Goal: Task Accomplishment & Management: Complete application form

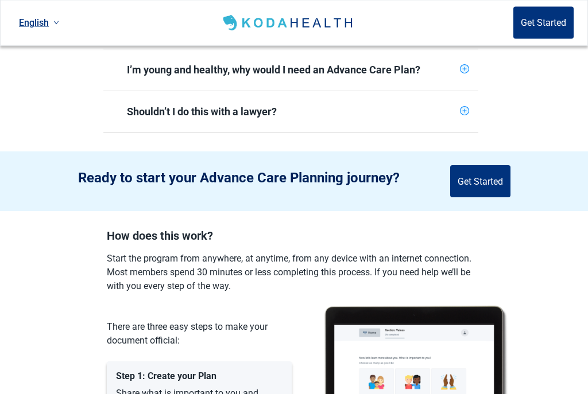
scroll to position [481, 0]
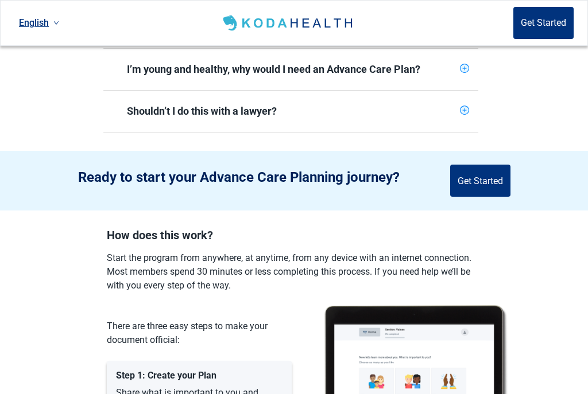
click at [466, 108] on div "Shouldn’t I do this with a lawyer?" at bounding box center [290, 111] width 375 height 41
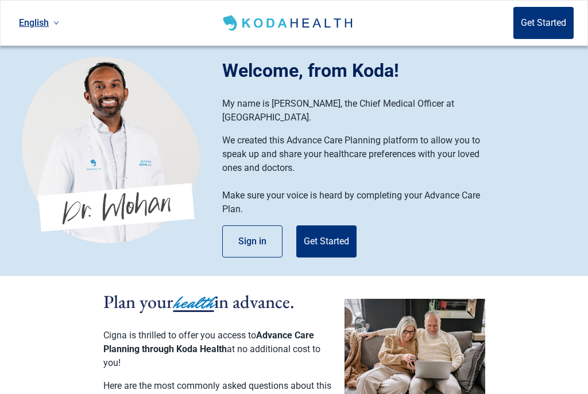
scroll to position [0, 0]
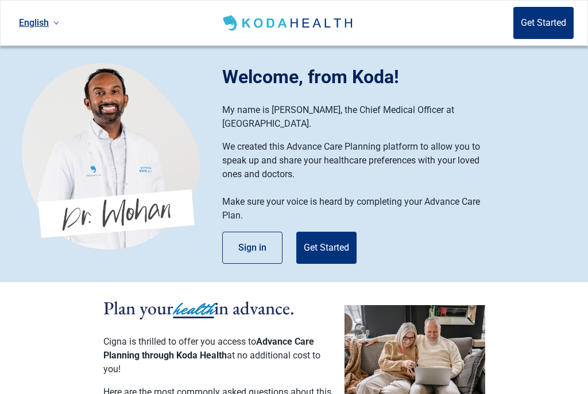
click at [334, 232] on button "Get Started" at bounding box center [326, 248] width 60 height 32
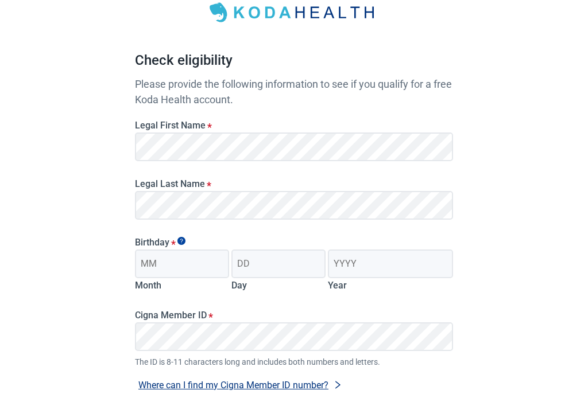
scroll to position [76, 0]
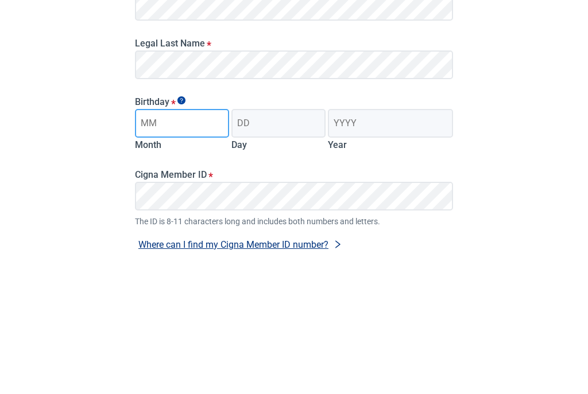
click at [186, 249] on input "Month" at bounding box center [182, 263] width 94 height 29
type input "01"
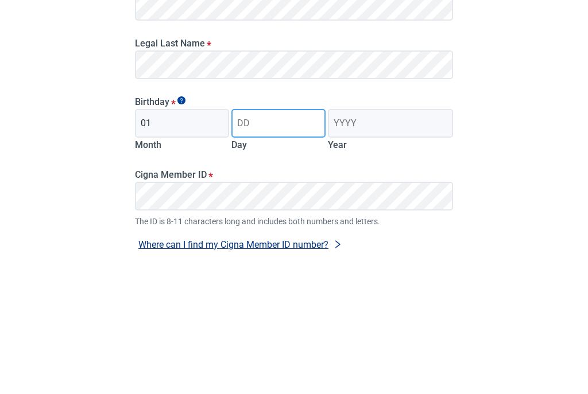
click at [266, 249] on input "Day" at bounding box center [278, 263] width 94 height 29
type input "10"
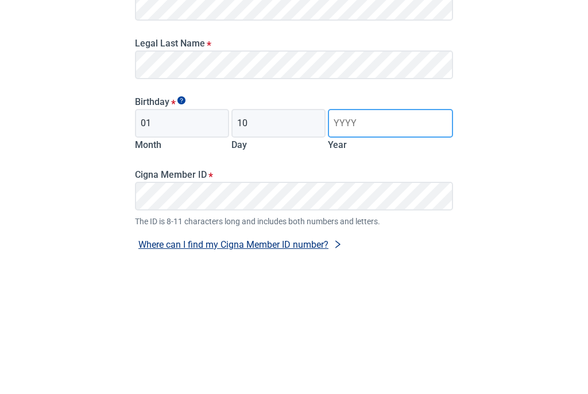
click at [363, 249] on input "Year" at bounding box center [390, 263] width 125 height 29
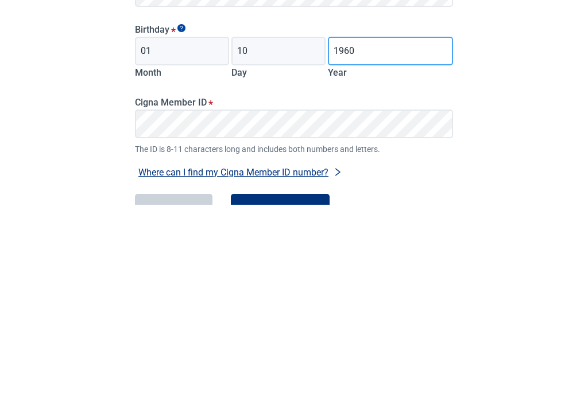
scroll to position [99, 0]
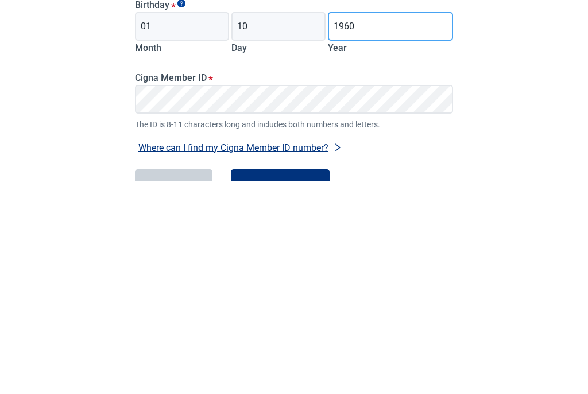
type input "1960"
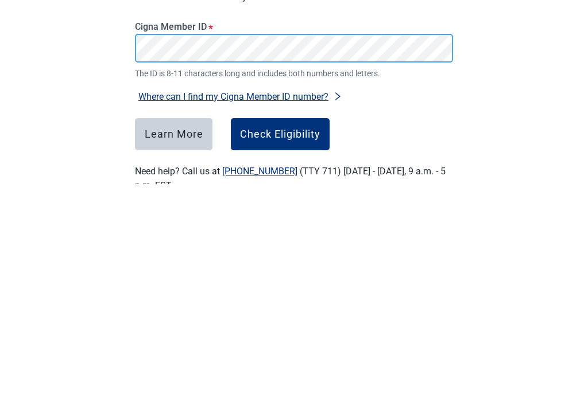
scroll to position [154, 0]
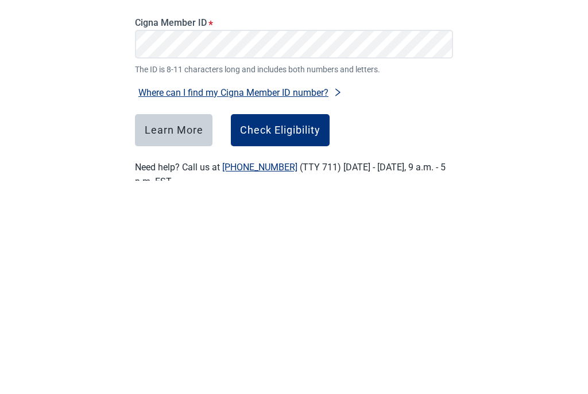
click at [278, 328] on button "Check Eligibility" at bounding box center [280, 344] width 99 height 32
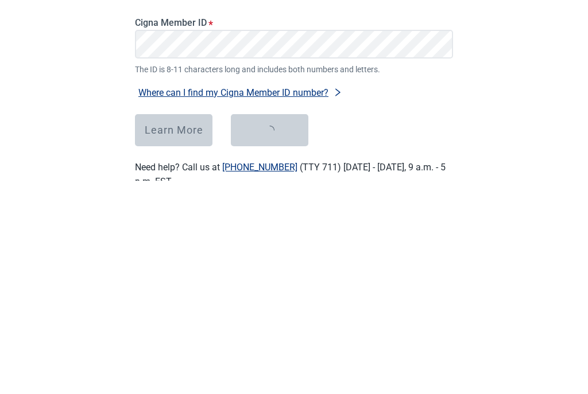
scroll to position [168, 0]
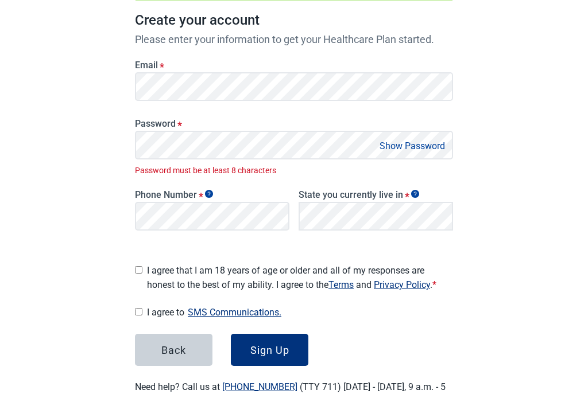
scroll to position [188, 0]
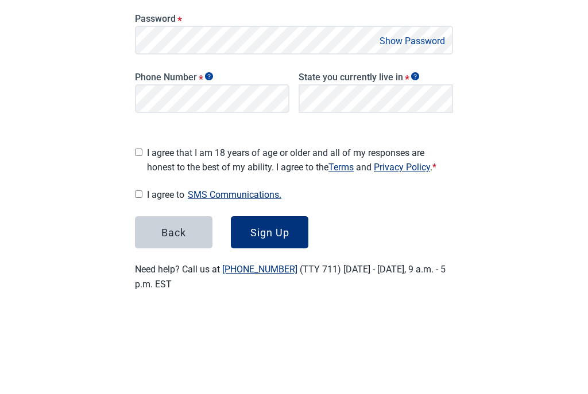
click at [408, 123] on button "Show Password" at bounding box center [412, 131] width 72 height 16
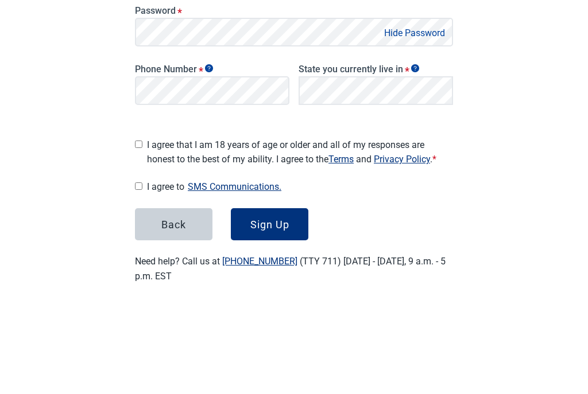
click at [205, 174] on label "Phone Number *" at bounding box center [212, 179] width 154 height 11
click at [211, 175] on icon "Show tooltip" at bounding box center [209, 179] width 8 height 8
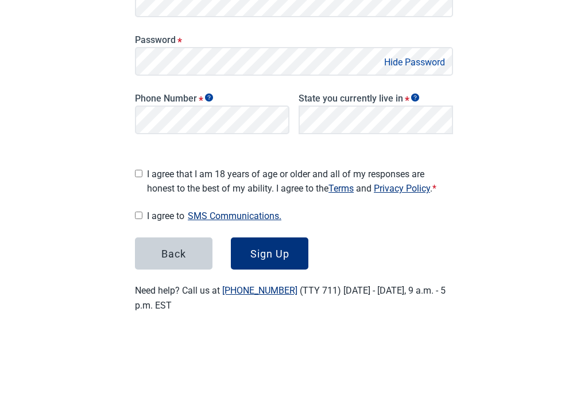
click at [211, 175] on icon "Show tooltip" at bounding box center [209, 179] width 8 height 8
click at [208, 175] on icon "Show tooltip" at bounding box center [209, 179] width 8 height 8
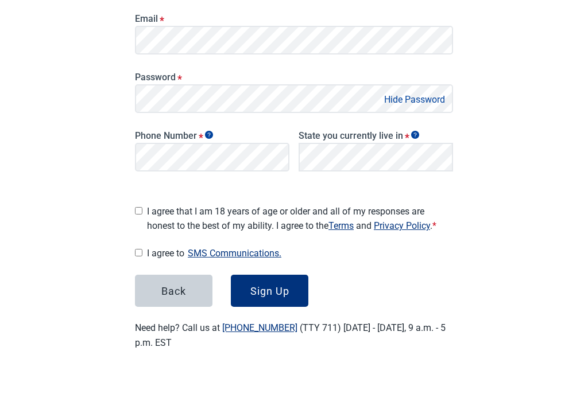
click at [211, 175] on icon "Show tooltip" at bounding box center [209, 179] width 8 height 8
click at [207, 175] on icon "Show tooltip" at bounding box center [209, 179] width 8 height 8
click at [63, 141] on div "Have Questions about Healthcare Planning? Learn More Here English Sign in Great…" at bounding box center [294, 123] width 588 height 597
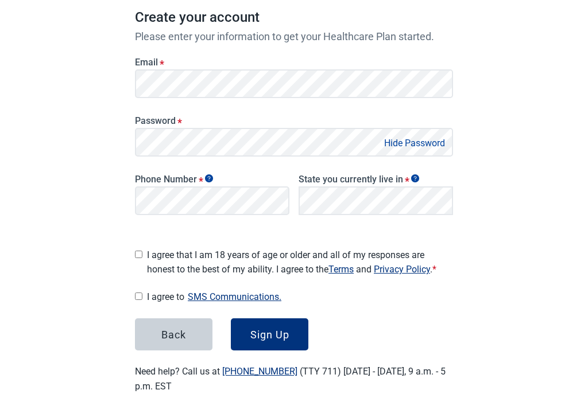
click at [211, 178] on icon "Show tooltip" at bounding box center [209, 179] width 8 height 8
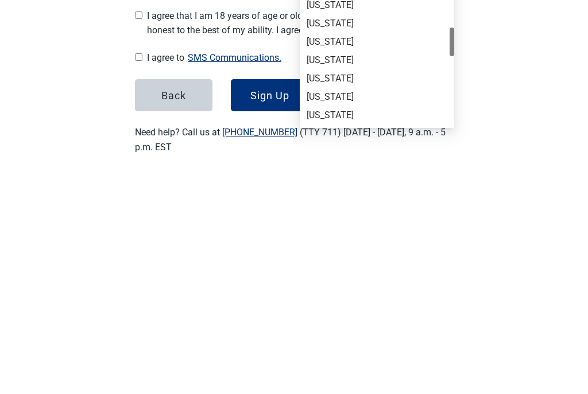
scroll to position [196, 0]
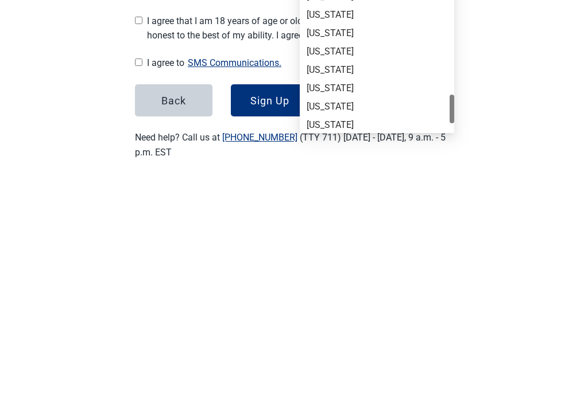
click at [317, 259] on div "[US_STATE]" at bounding box center [377, 265] width 141 height 13
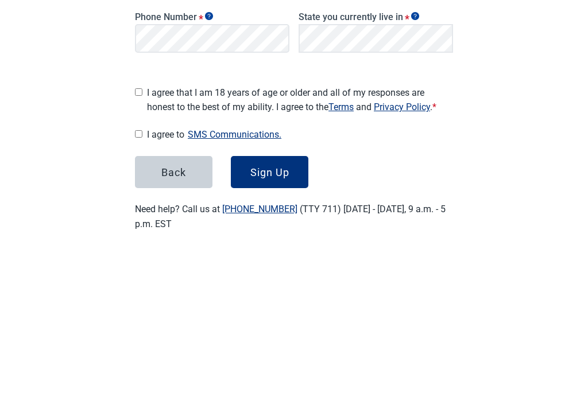
click at [142, 230] on input "I agree that I am 18 years of age or older and all of my responses are honest t…" at bounding box center [138, 233] width 7 height 7
checkbox input "true"
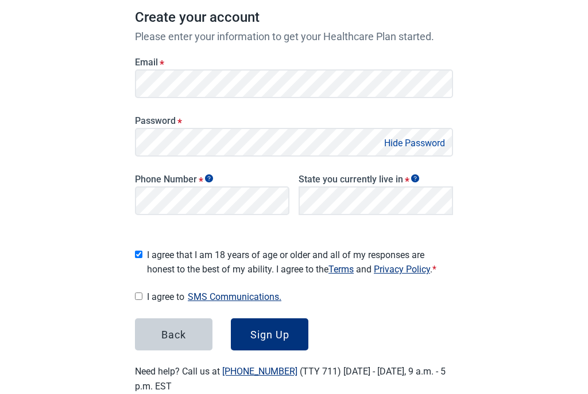
click at [246, 295] on button "SMS Communications." at bounding box center [234, 297] width 100 height 16
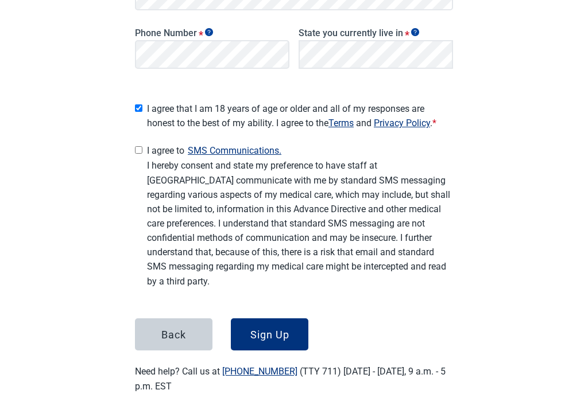
click at [138, 148] on input "I agree to SMS Communications." at bounding box center [138, 149] width 7 height 7
checkbox input "true"
click at [278, 332] on div "Sign Up" at bounding box center [269, 334] width 39 height 11
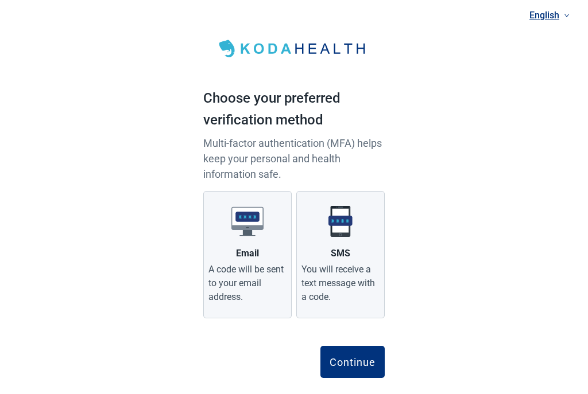
click at [255, 253] on div "Email" at bounding box center [247, 254] width 23 height 14
click at [0, 0] on input "Email A code will be sent to your email address." at bounding box center [0, 0] width 0 height 0
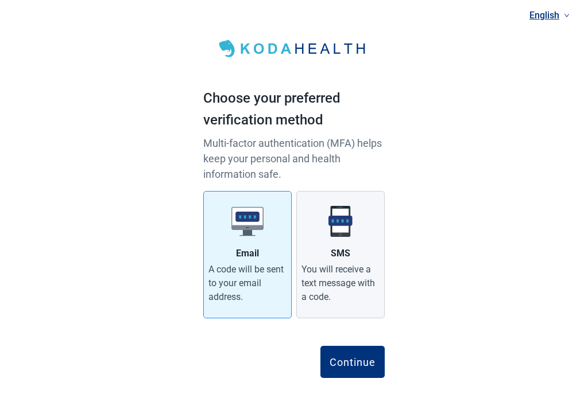
click at [347, 359] on div "Continue" at bounding box center [353, 362] width 46 height 11
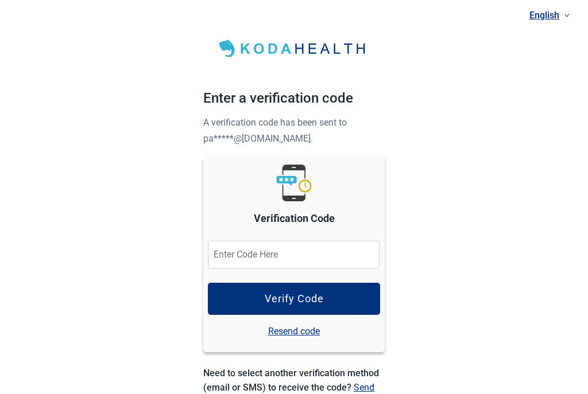
click at [233, 266] on input "Verification Code" at bounding box center [294, 255] width 172 height 29
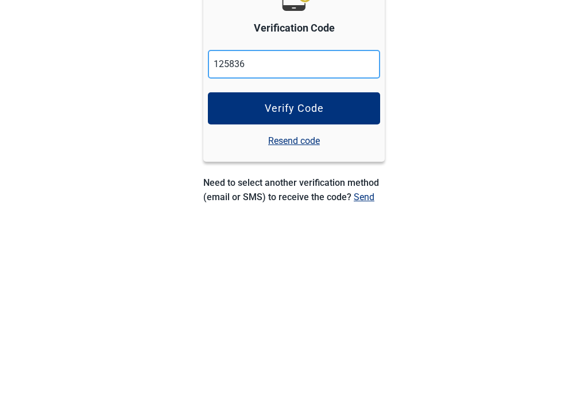
type input "125836"
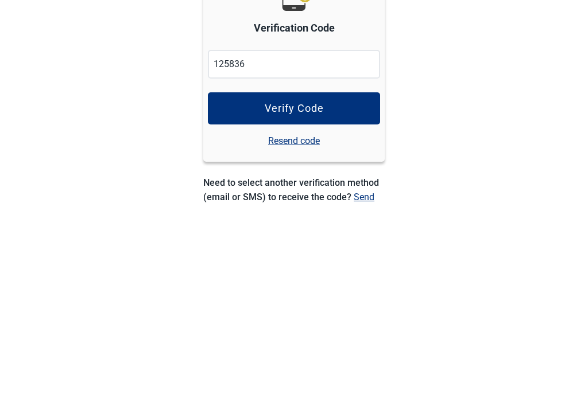
click at [310, 294] on div "Verify Code" at bounding box center [294, 299] width 59 height 11
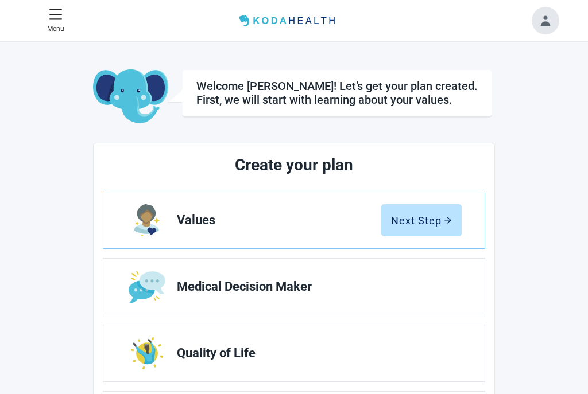
click at [545, 28] on button "Toggle account menu" at bounding box center [546, 21] width 28 height 28
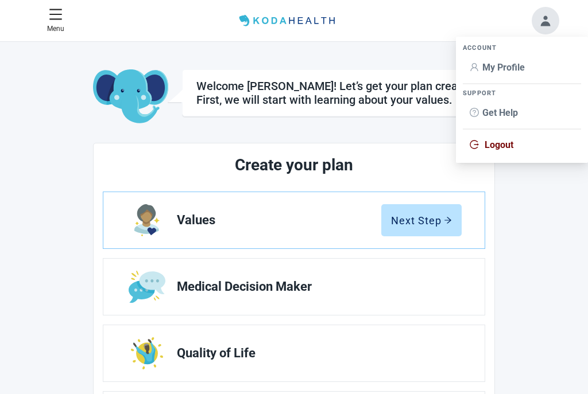
click at [505, 149] on span "Logout" at bounding box center [499, 145] width 29 height 11
